Goal: Navigation & Orientation: Find specific page/section

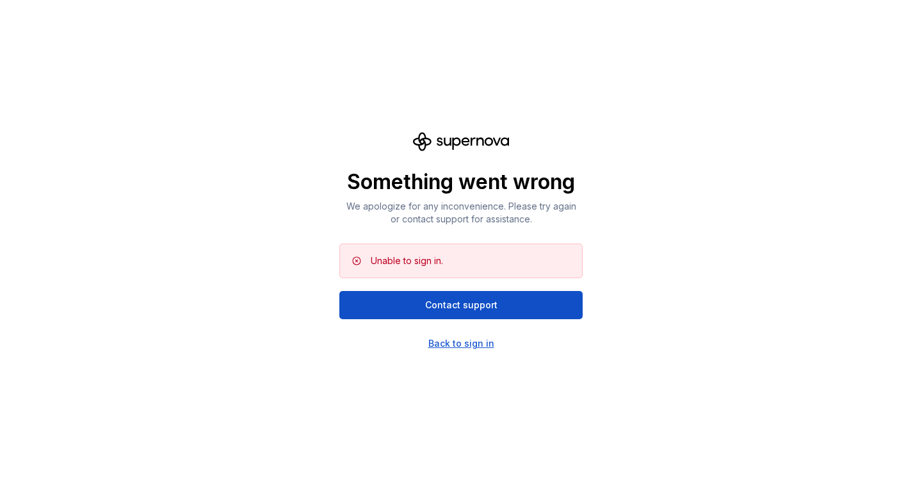
click at [449, 345] on div "Back to sign in" at bounding box center [462, 343] width 66 height 13
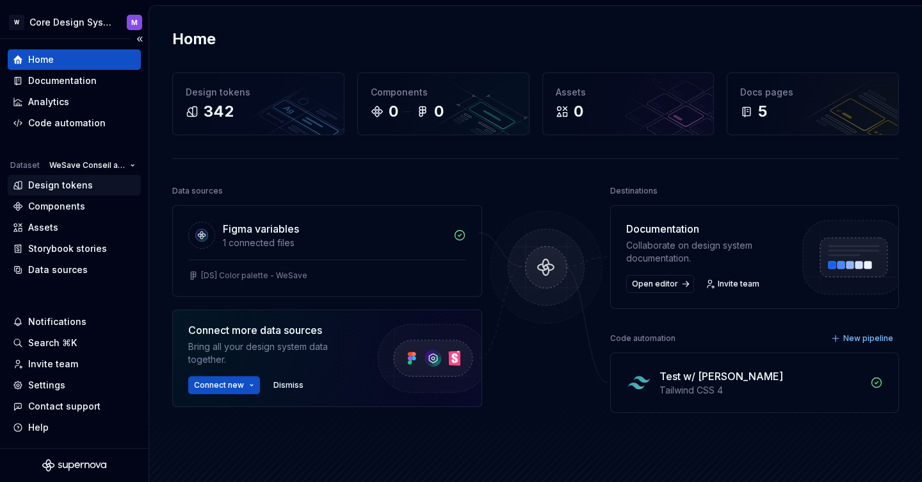
click at [66, 190] on div "Design tokens" at bounding box center [60, 185] width 65 height 13
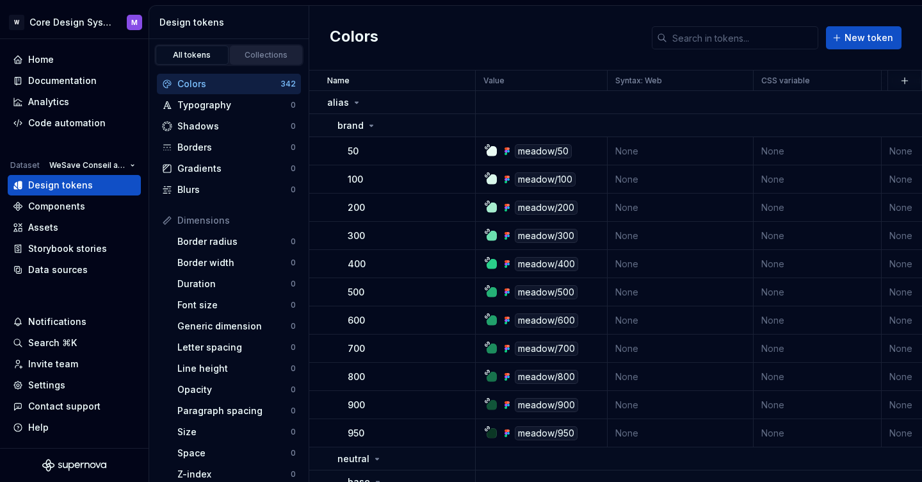
click at [268, 55] on div "Collections" at bounding box center [266, 55] width 64 height 10
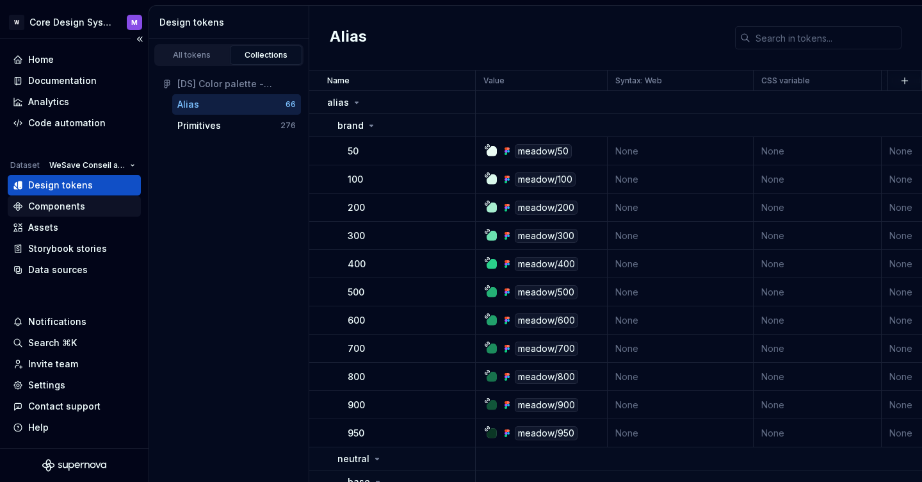
click at [63, 202] on div "Components" at bounding box center [56, 206] width 57 height 13
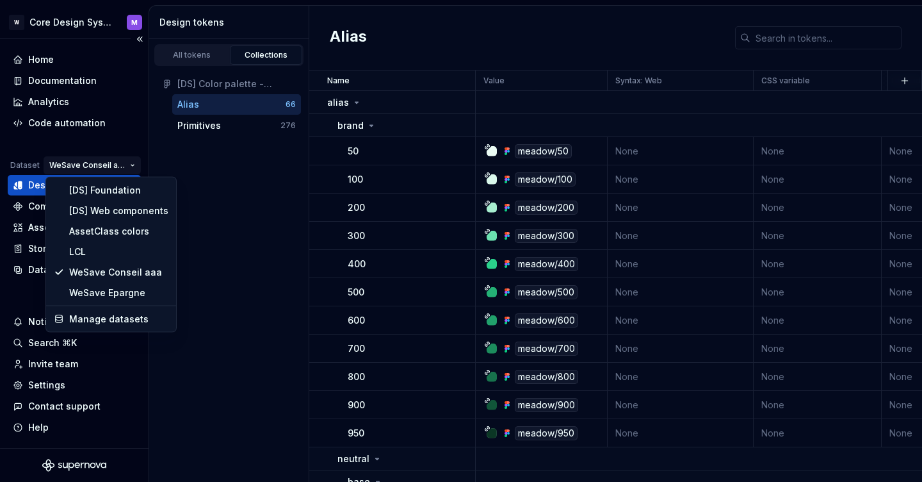
click at [88, 163] on html "W Core Design System M Home Documentation Analytics Code automation Dataset WeS…" at bounding box center [461, 241] width 922 height 482
click at [93, 188] on div "[DS] Foundation" at bounding box center [118, 190] width 99 height 13
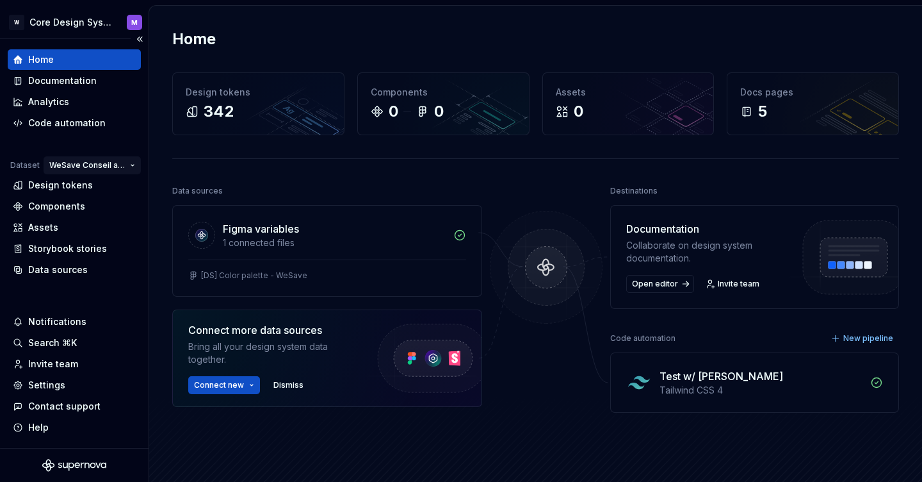
click at [120, 159] on html "W Core Design System M Home Documentation Analytics Code automation Dataset WeS…" at bounding box center [461, 241] width 922 height 482
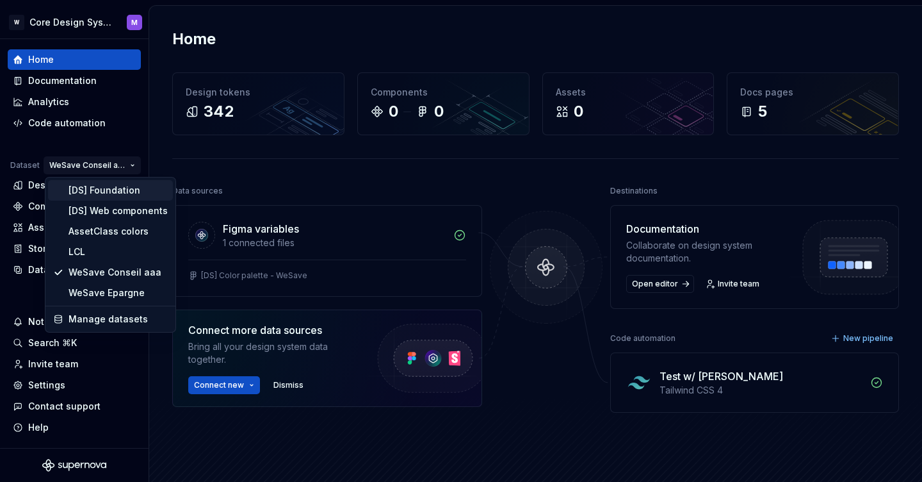
click at [111, 184] on div "[DS] Foundation" at bounding box center [118, 190] width 99 height 13
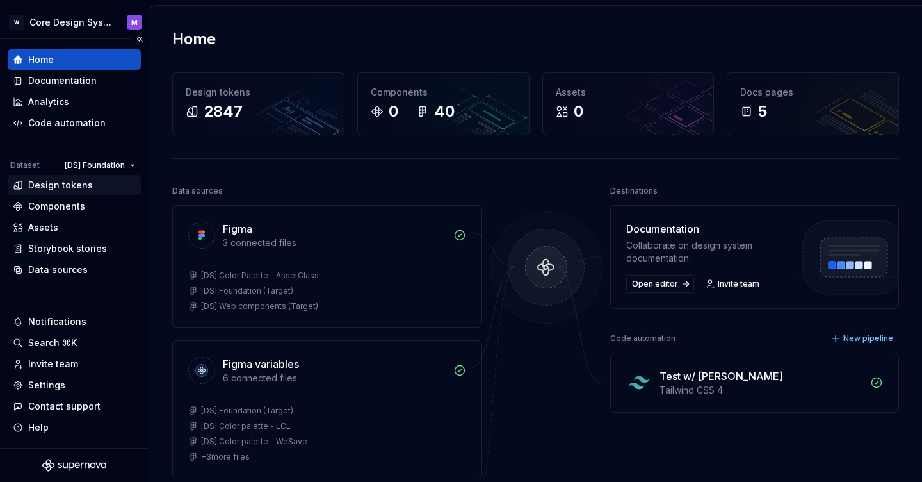
click at [72, 183] on div "Design tokens" at bounding box center [60, 185] width 65 height 13
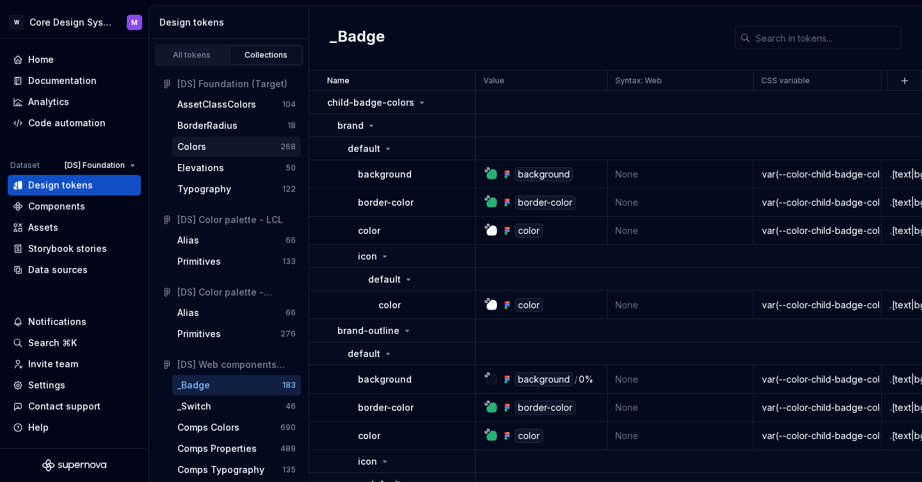
click at [234, 149] on div "Colors" at bounding box center [228, 146] width 103 height 13
